Goal: Task Accomplishment & Management: Use online tool/utility

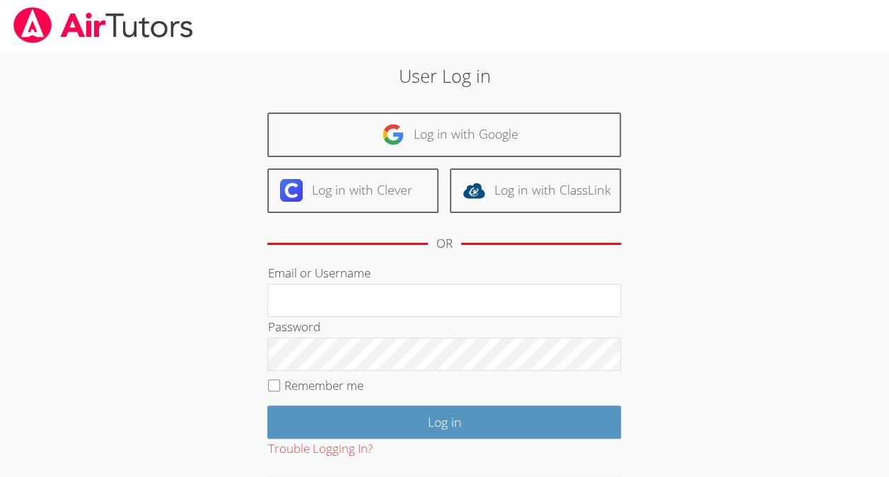
click at [298, 220] on div "Log in with Google Log in with Clever Log in with ClassLink OR" at bounding box center [444, 187] width 354 height 151
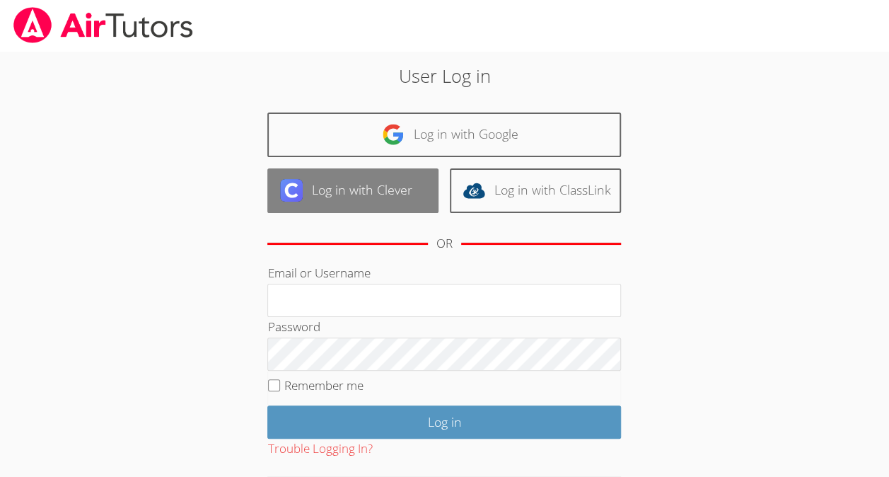
click at [301, 197] on img at bounding box center [291, 190] width 23 height 23
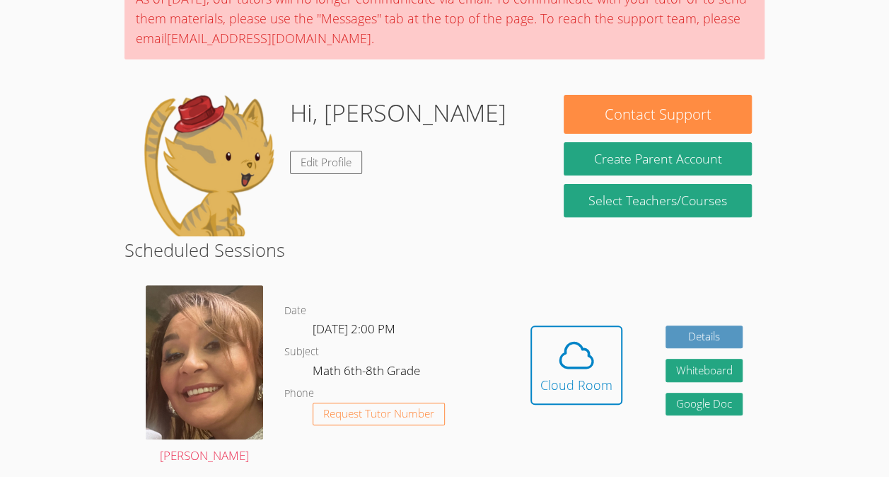
scroll to position [139, 0]
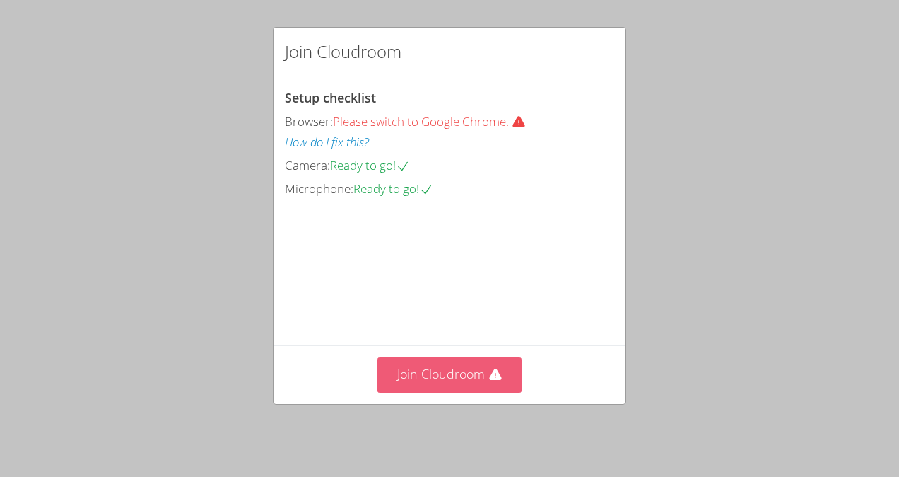
click at [443, 365] on button "Join Cloudroom" at bounding box center [450, 374] width 145 height 35
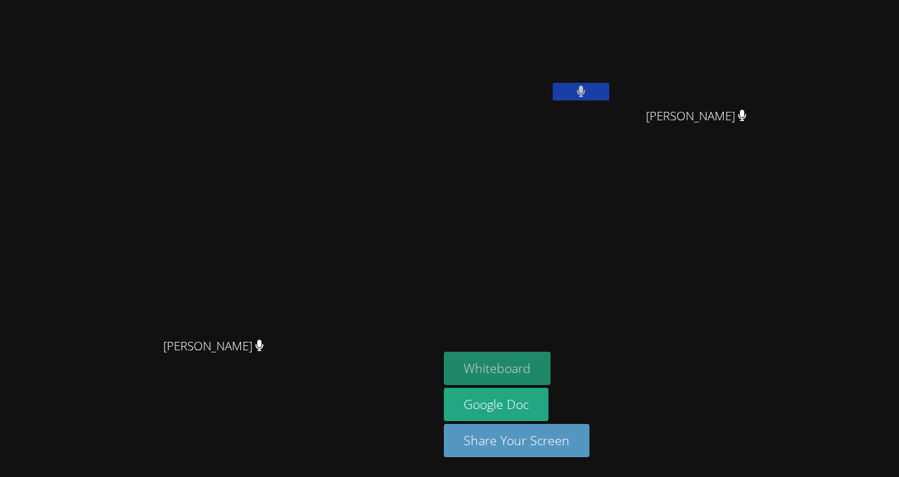
click at [551, 362] on button "Whiteboard" at bounding box center [497, 367] width 107 height 33
click at [792, 127] on aside "[PERSON_NAME] [PERSON_NAME] [PERSON_NAME] Whiteboard Google Doc Share Your Scre…" at bounding box center [615, 238] width 354 height 477
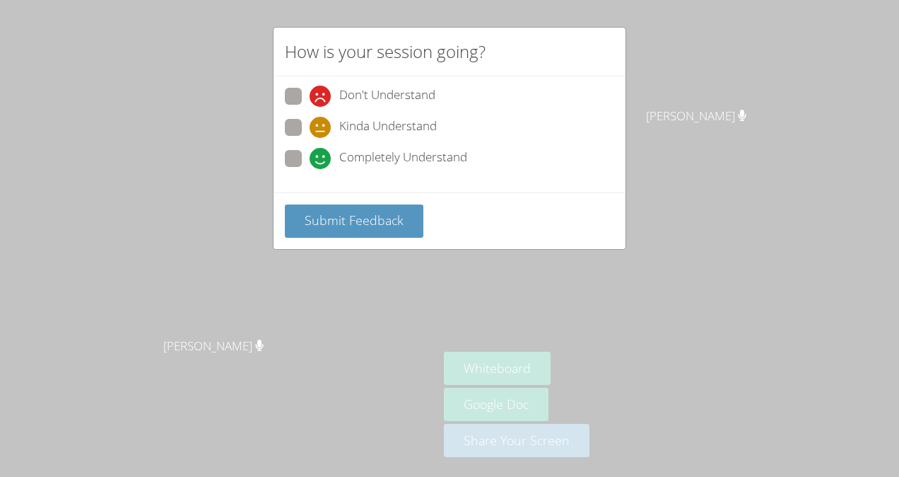
click at [341, 148] on span "Completely Understand" at bounding box center [403, 158] width 128 height 21
click at [322, 150] on input "Completely Understand" at bounding box center [316, 156] width 12 height 12
radio input "true"
click at [354, 212] on span "Submit Feedback" at bounding box center [354, 219] width 99 height 17
